Goal: Task Accomplishment & Management: Manage account settings

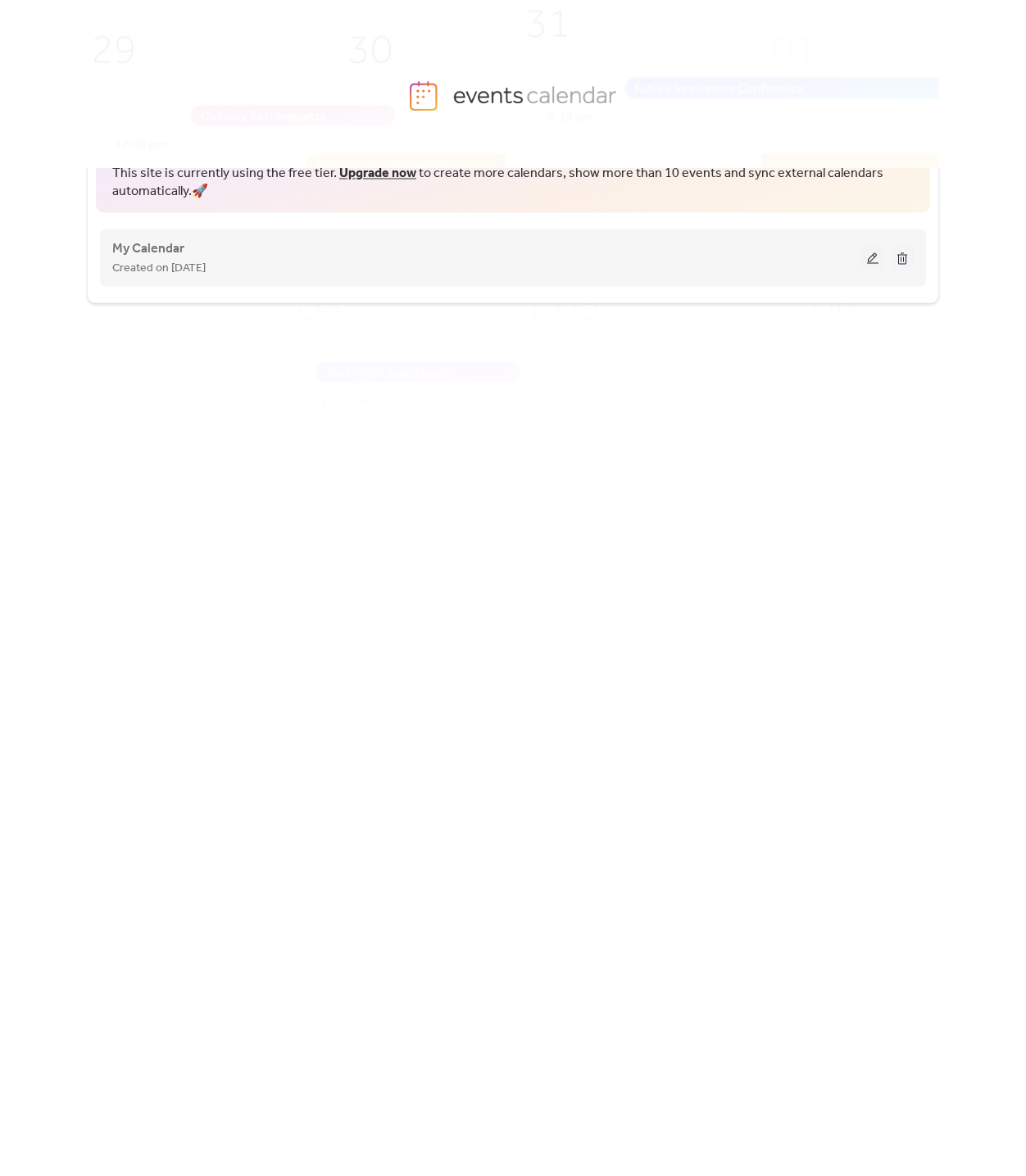
click at [206, 270] on span "Created on [DATE]" at bounding box center [159, 268] width 94 height 20
click at [159, 252] on span "My Calendar" at bounding box center [148, 248] width 72 height 20
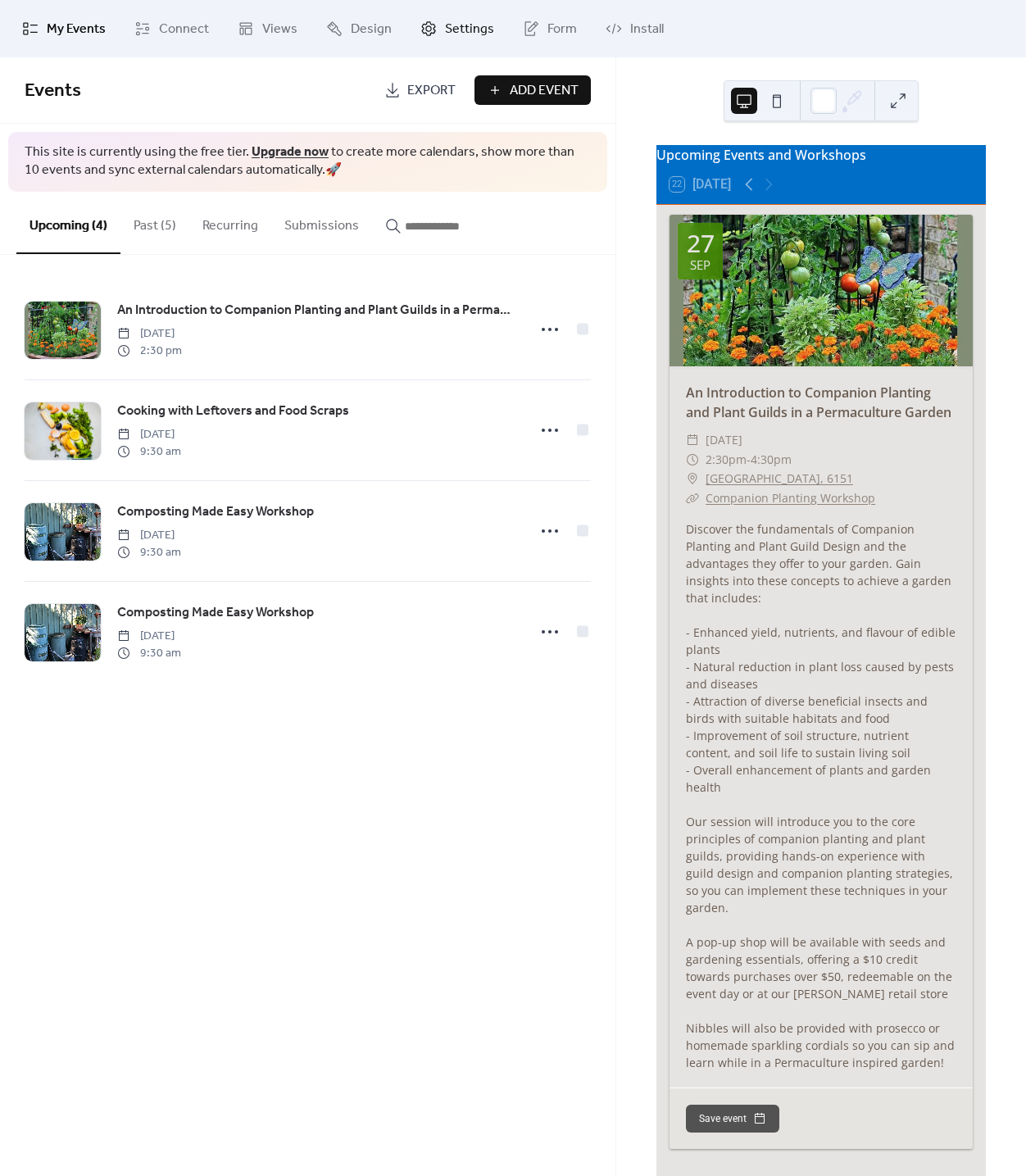
click at [438, 36] on link "Settings" at bounding box center [457, 29] width 99 height 44
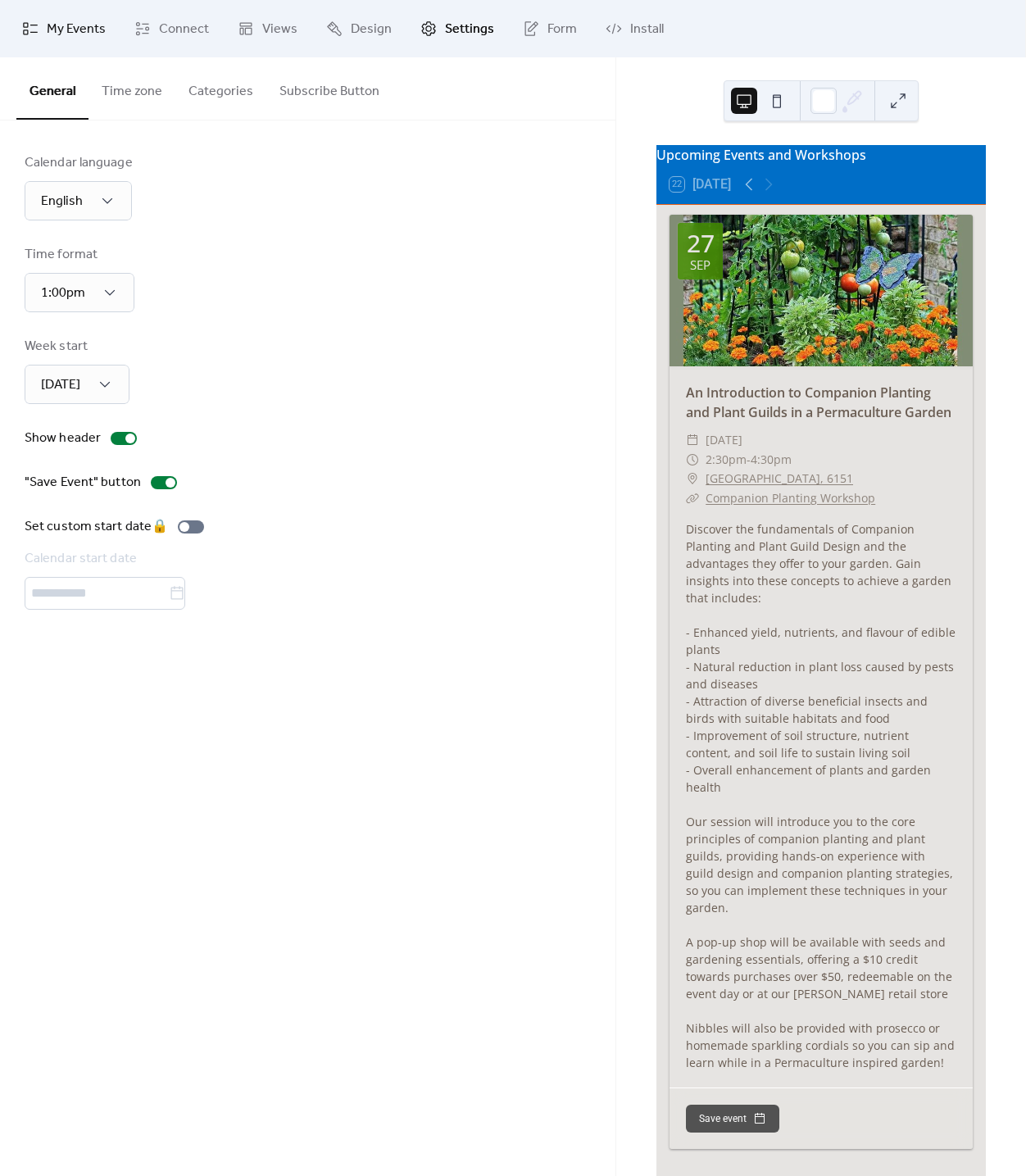
click at [71, 34] on span "My Events" at bounding box center [76, 29] width 59 height 20
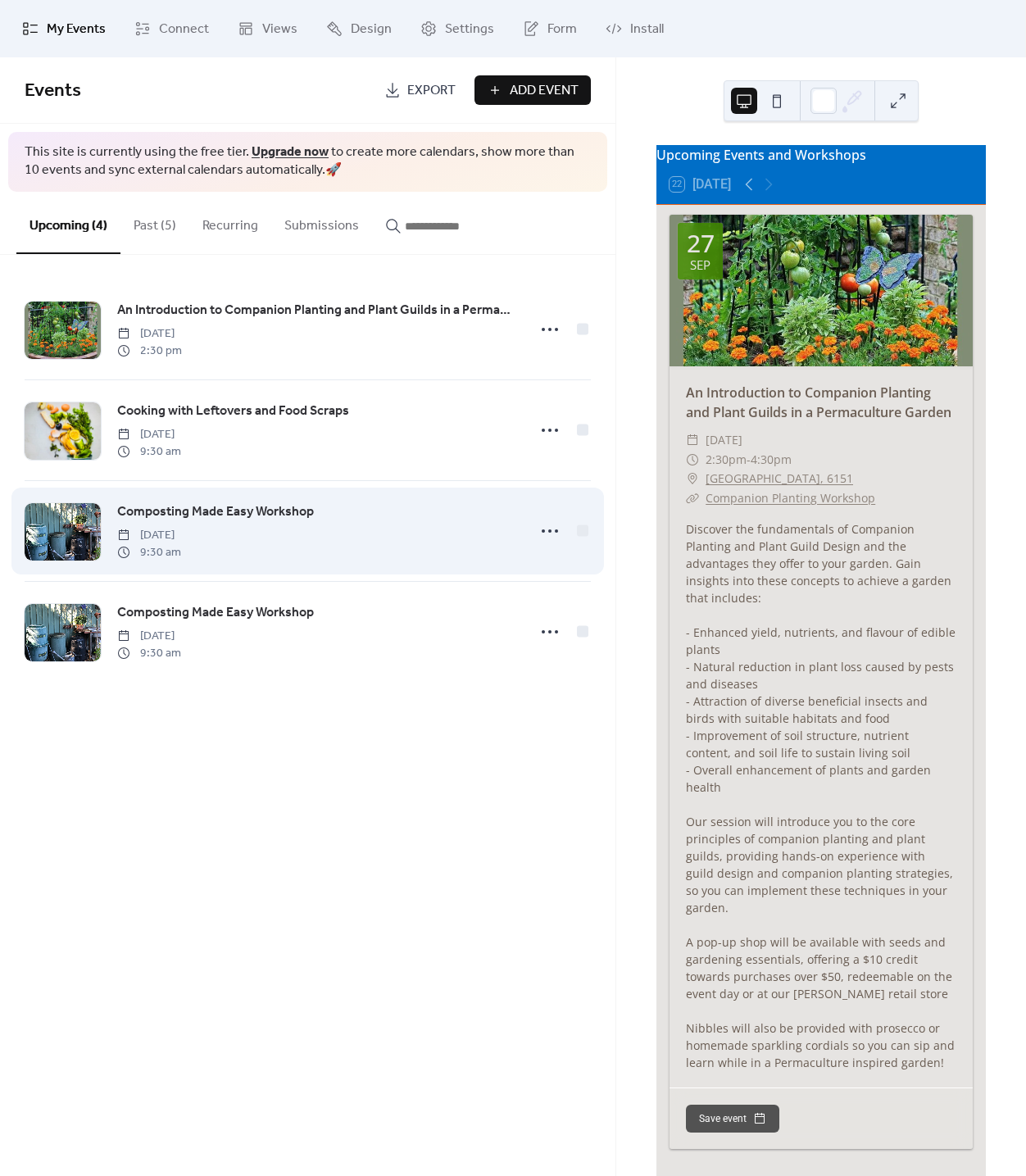
click at [272, 522] on span "Composting Made Easy Workshop" at bounding box center [215, 512] width 197 height 20
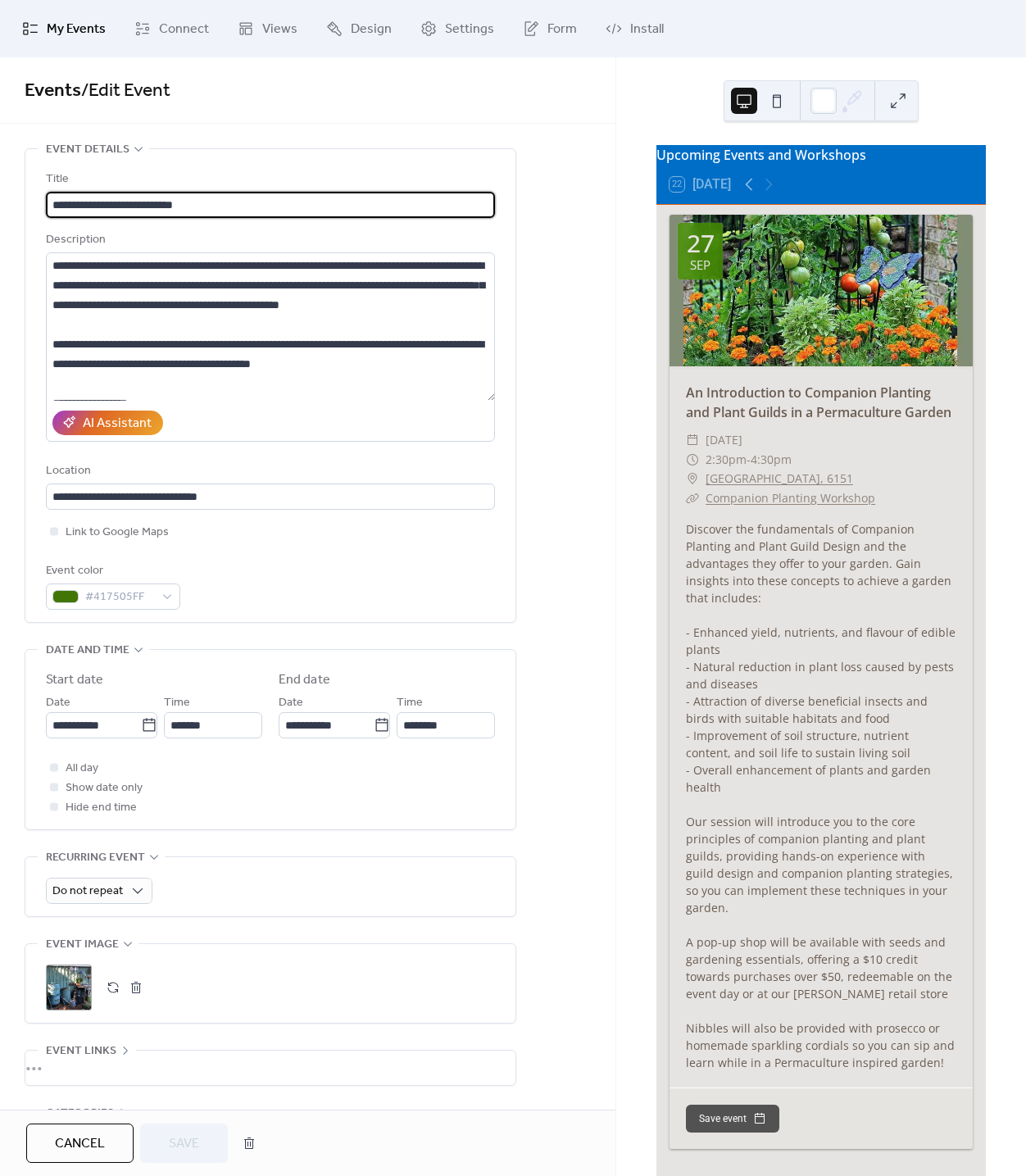
scroll to position [181, 0]
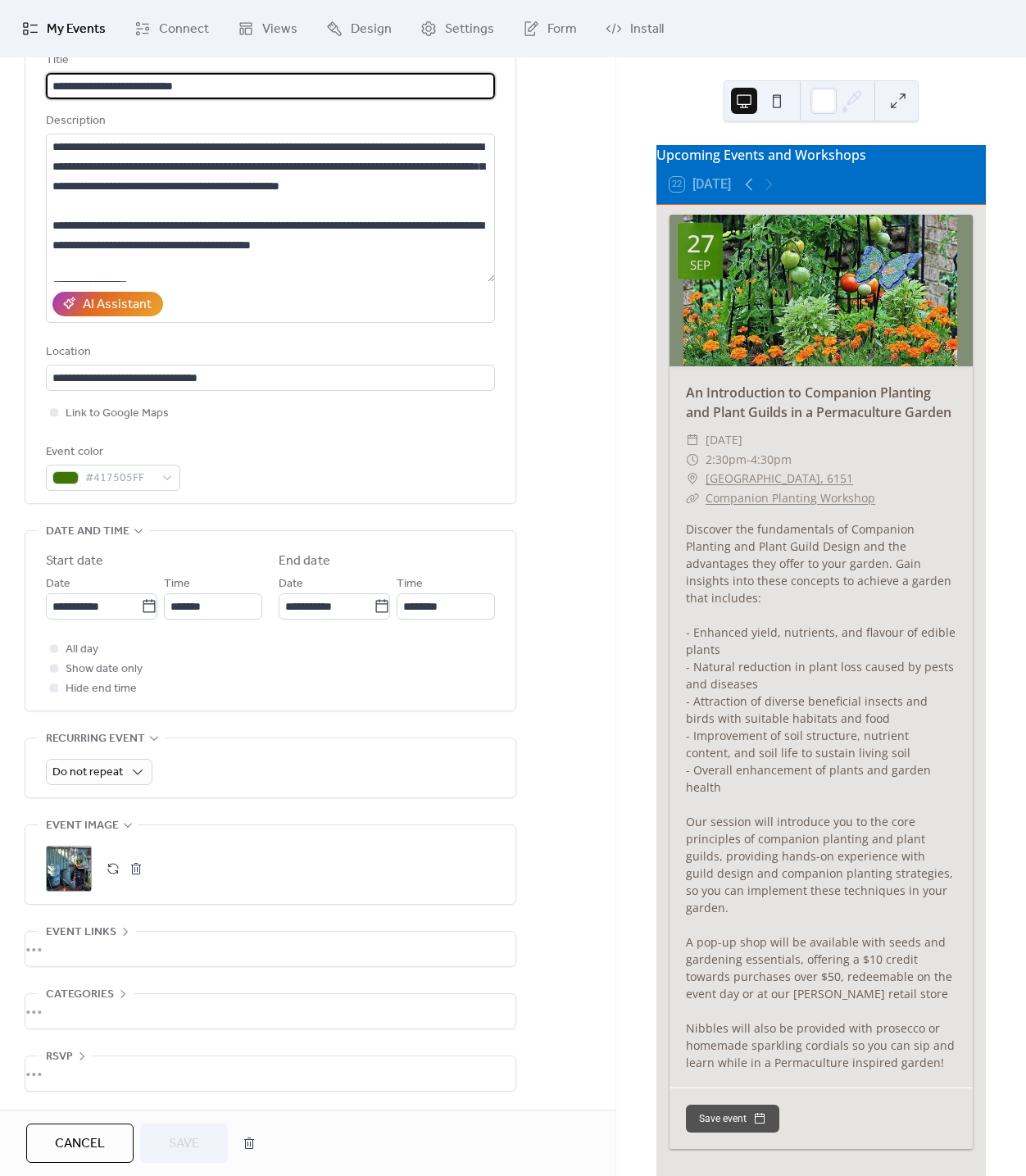
click at [63, 942] on div "•••" at bounding box center [270, 949] width 490 height 35
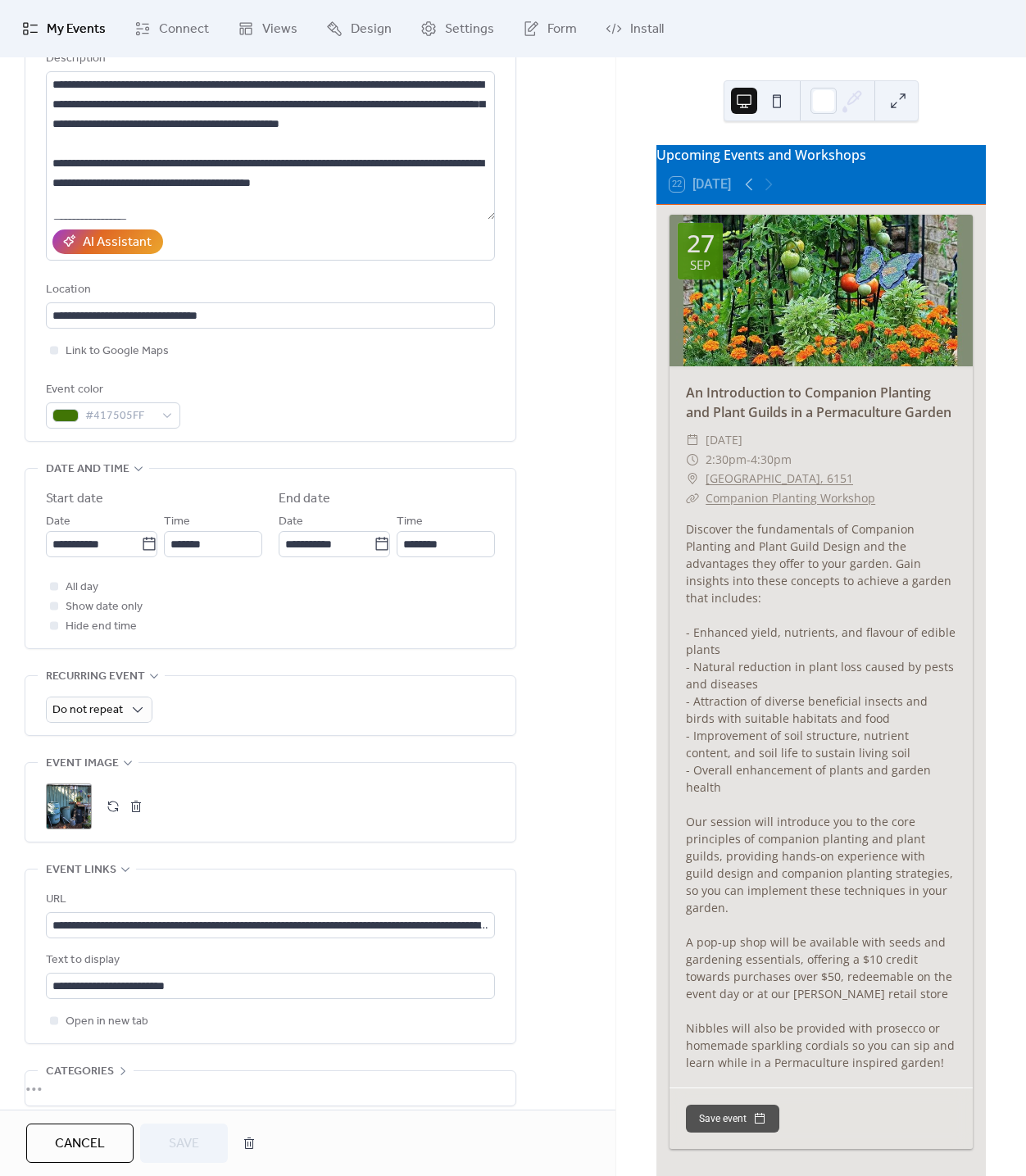
click at [44, 12] on link "My Events" at bounding box center [63, 29] width 108 height 44
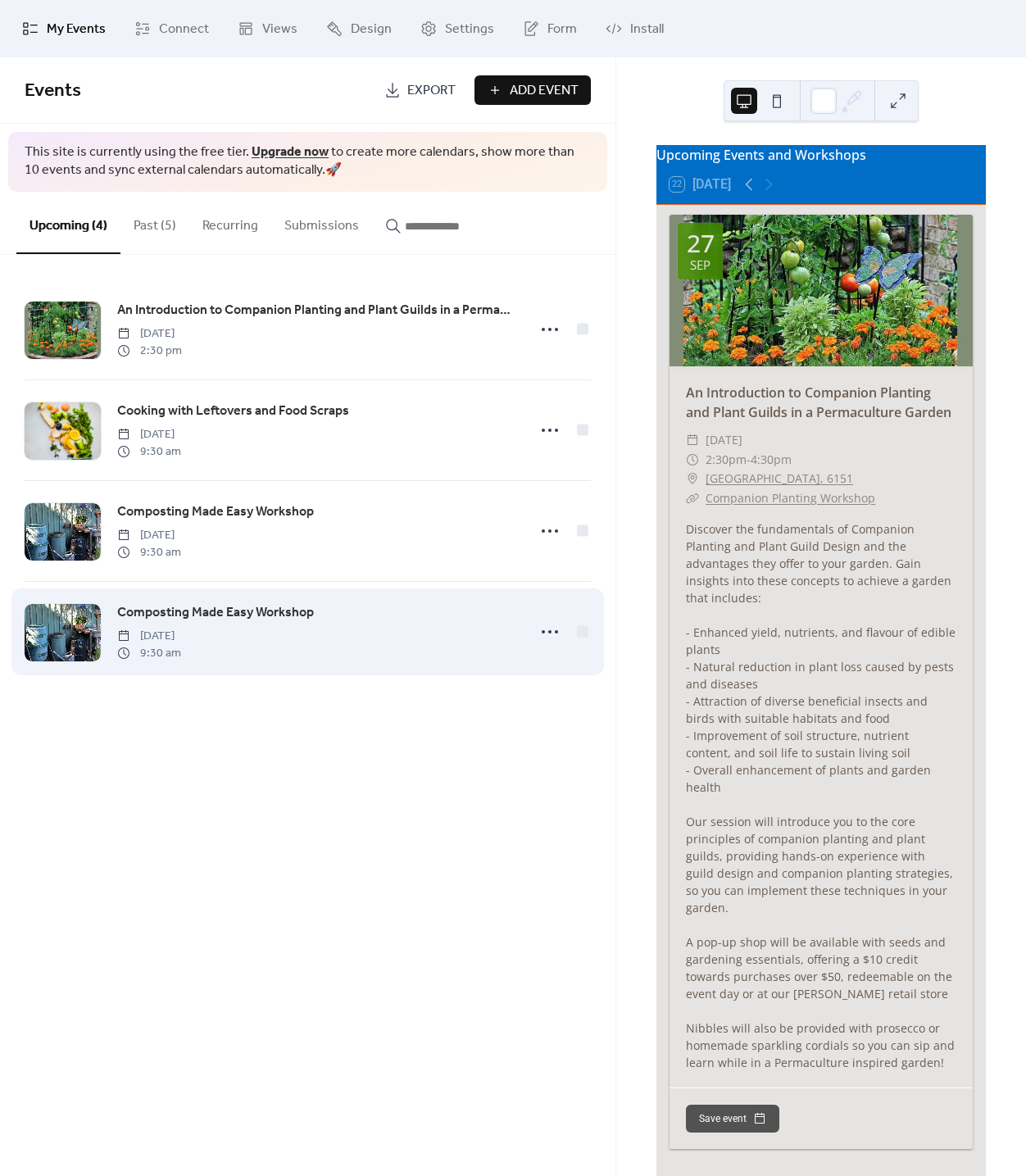
click at [216, 623] on span "Composting Made Easy Workshop" at bounding box center [215, 613] width 197 height 20
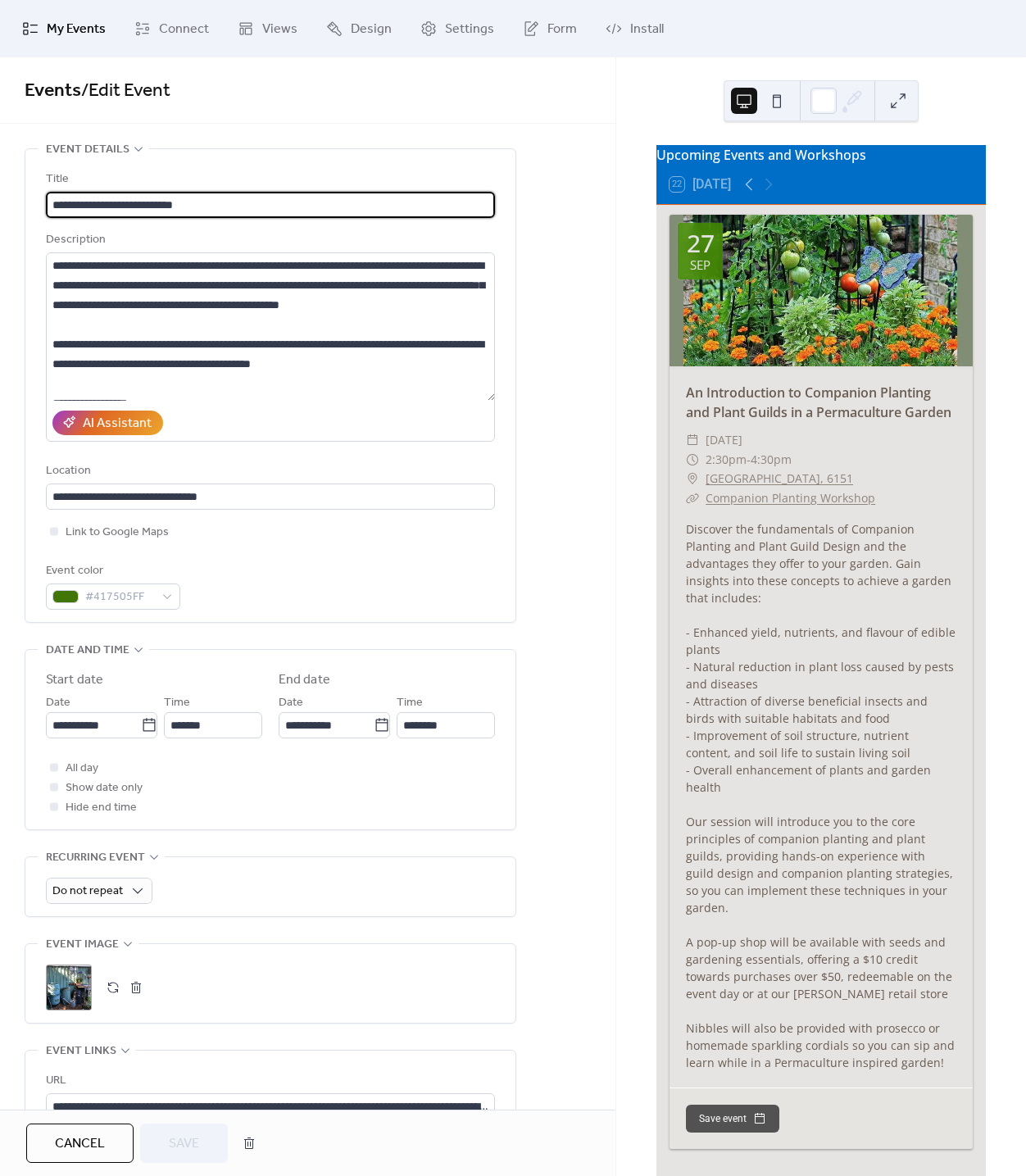
scroll to position [339, 0]
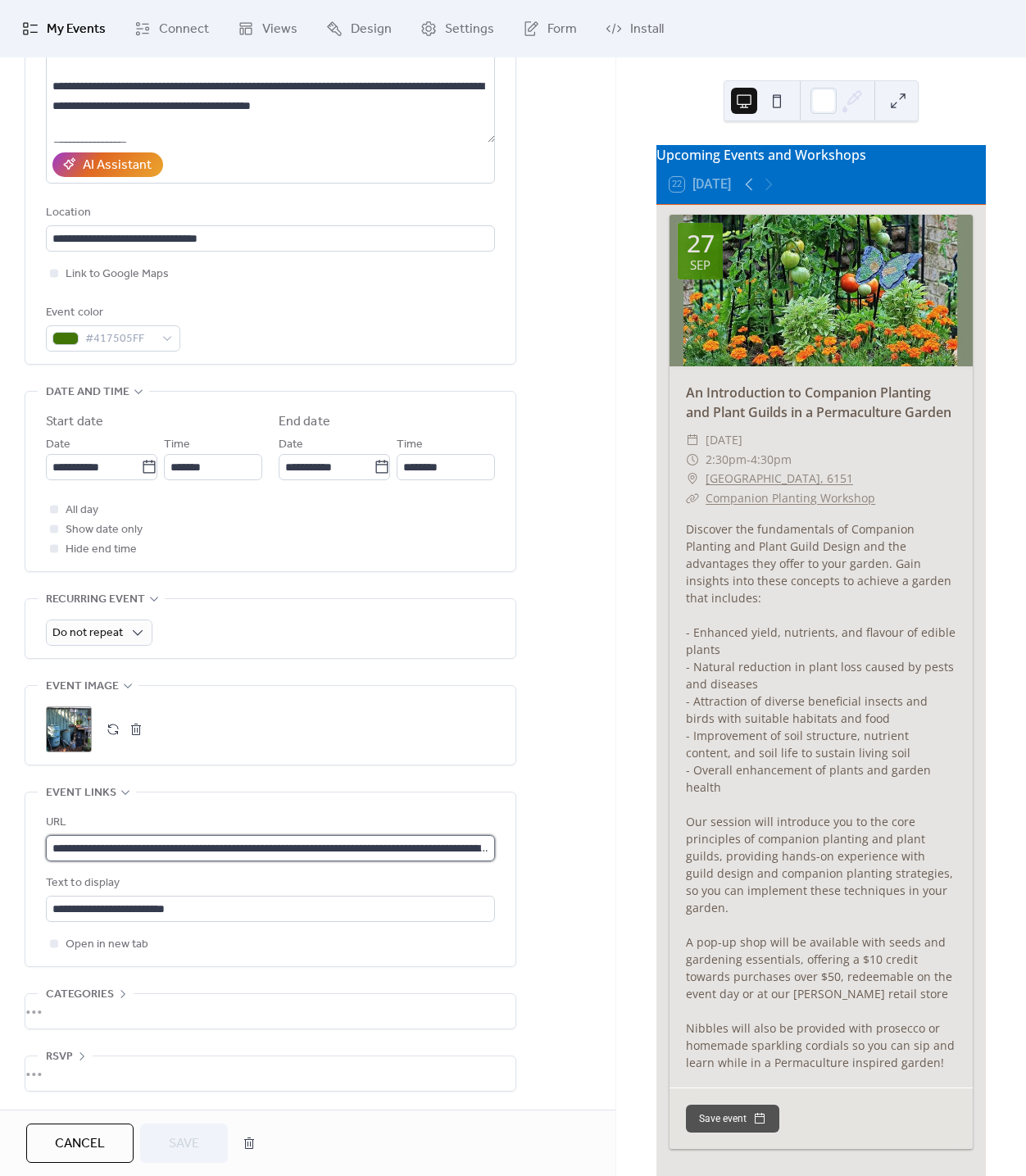
click at [171, 835] on input "**********" at bounding box center [270, 848] width 449 height 26
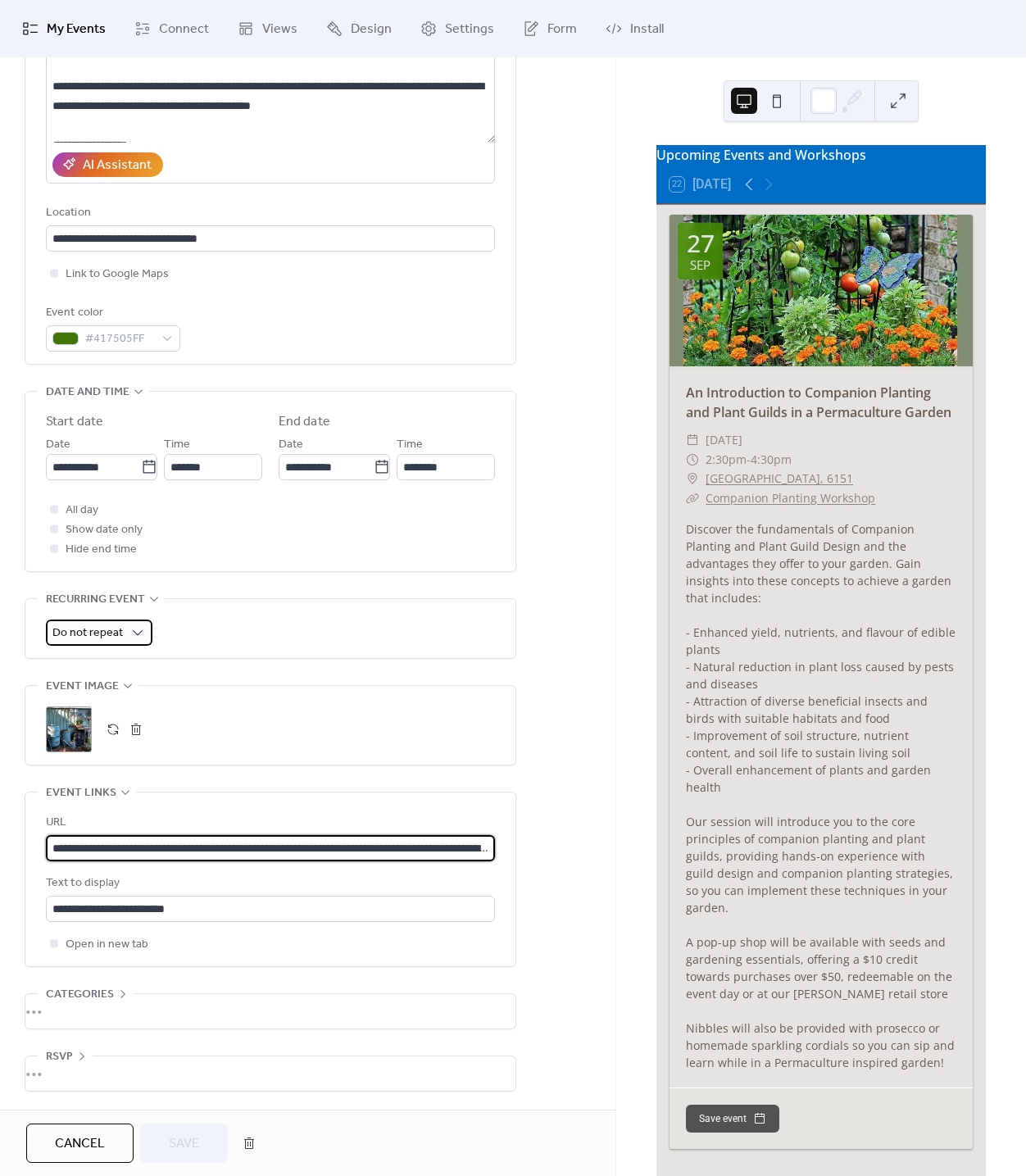
click at [126, 619] on div "Do not repeat" at bounding box center [99, 632] width 106 height 26
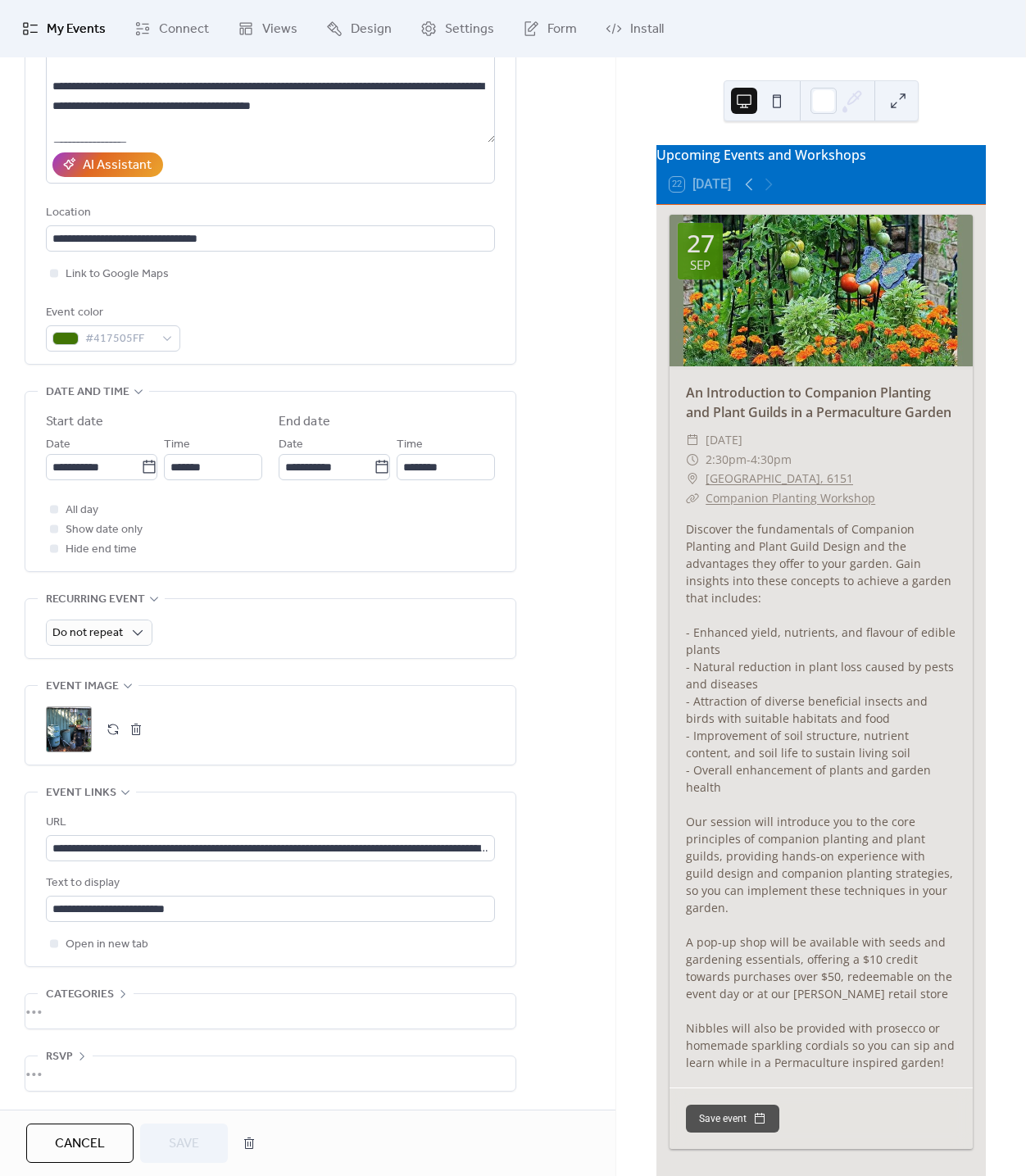
click at [118, 874] on div "Text to display" at bounding box center [268, 883] width 446 height 20
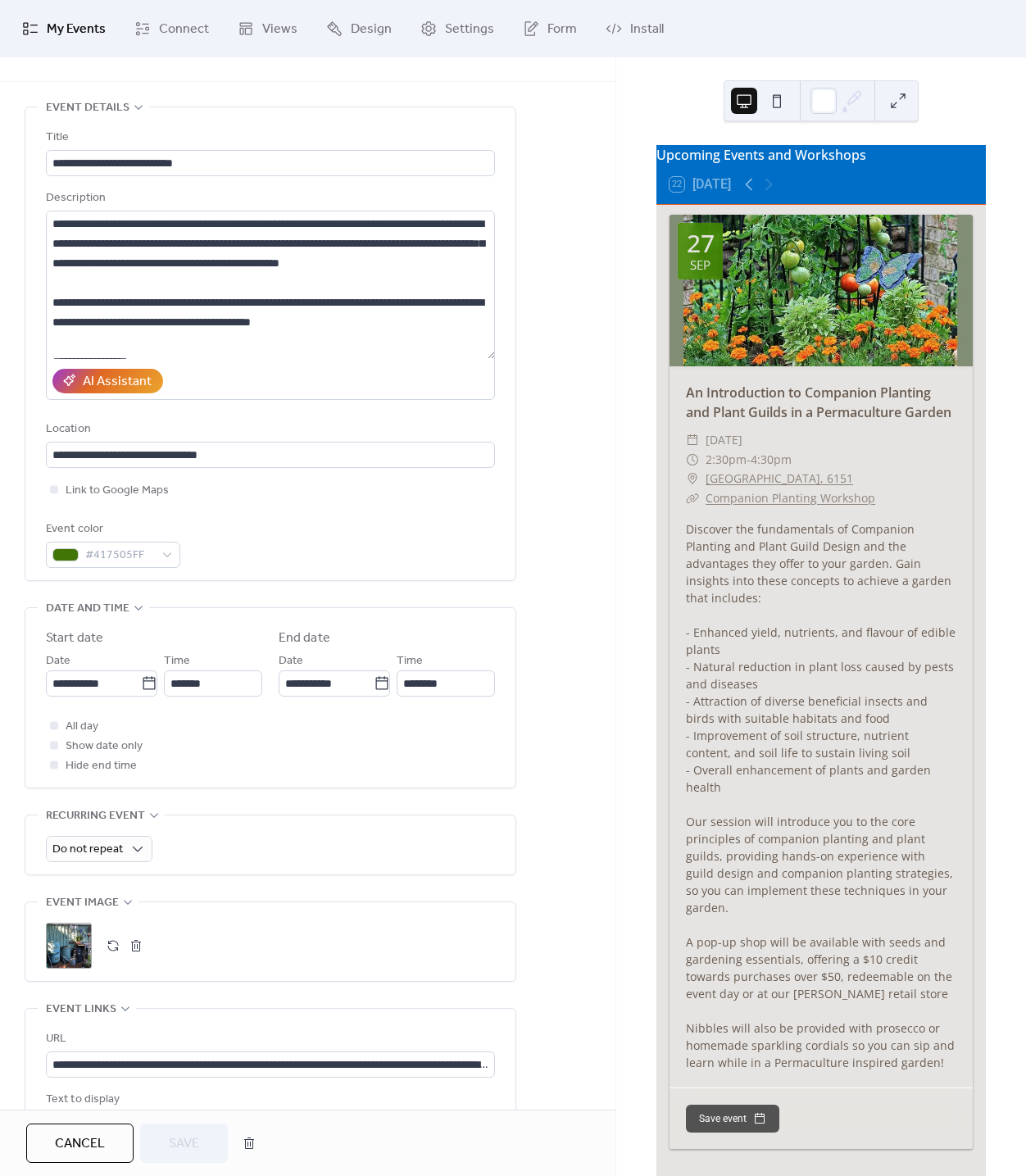
scroll to position [0, 0]
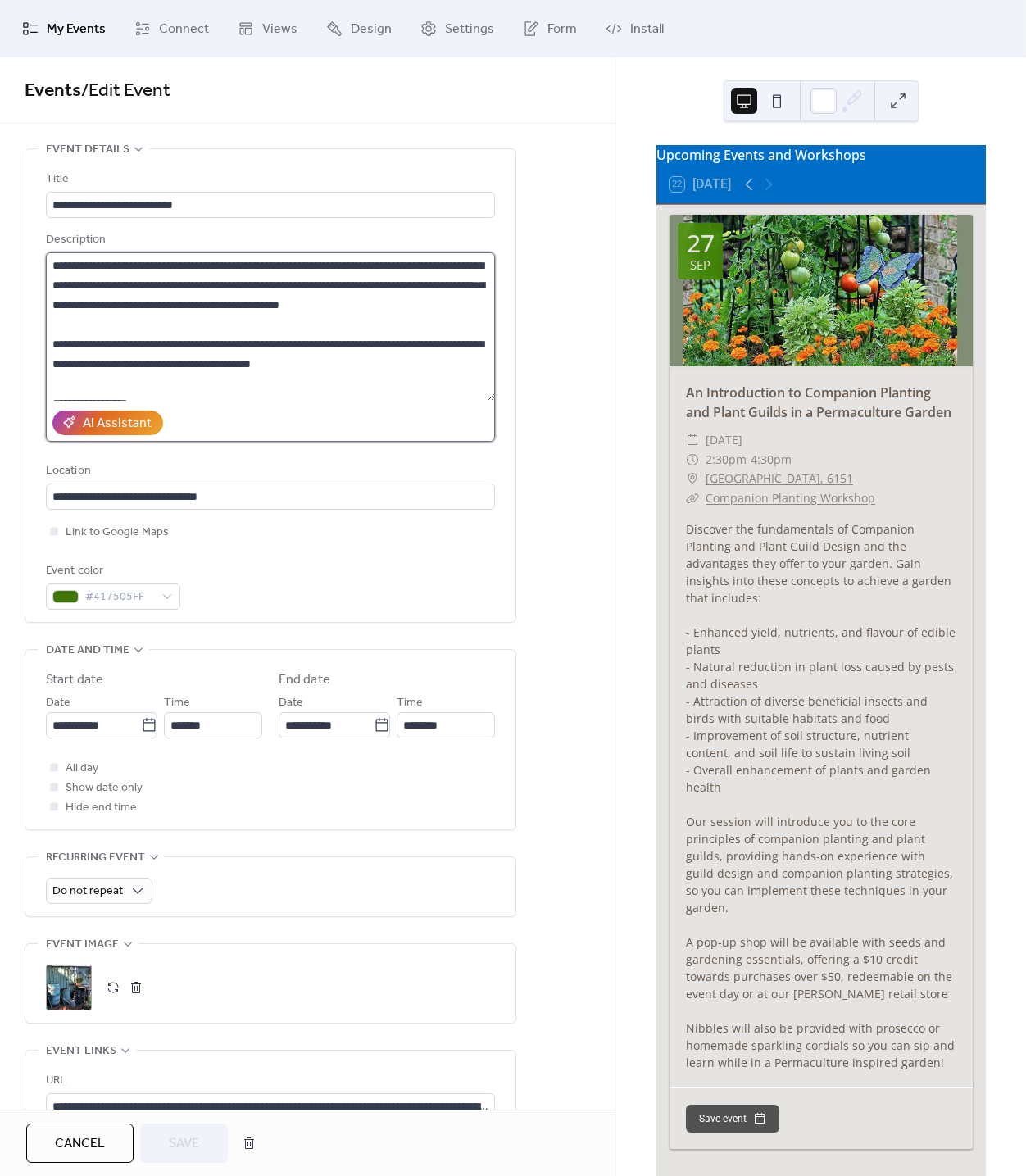
click at [164, 306] on textarea at bounding box center [270, 326] width 449 height 148
